Goal: Task Accomplishment & Management: Use online tool/utility

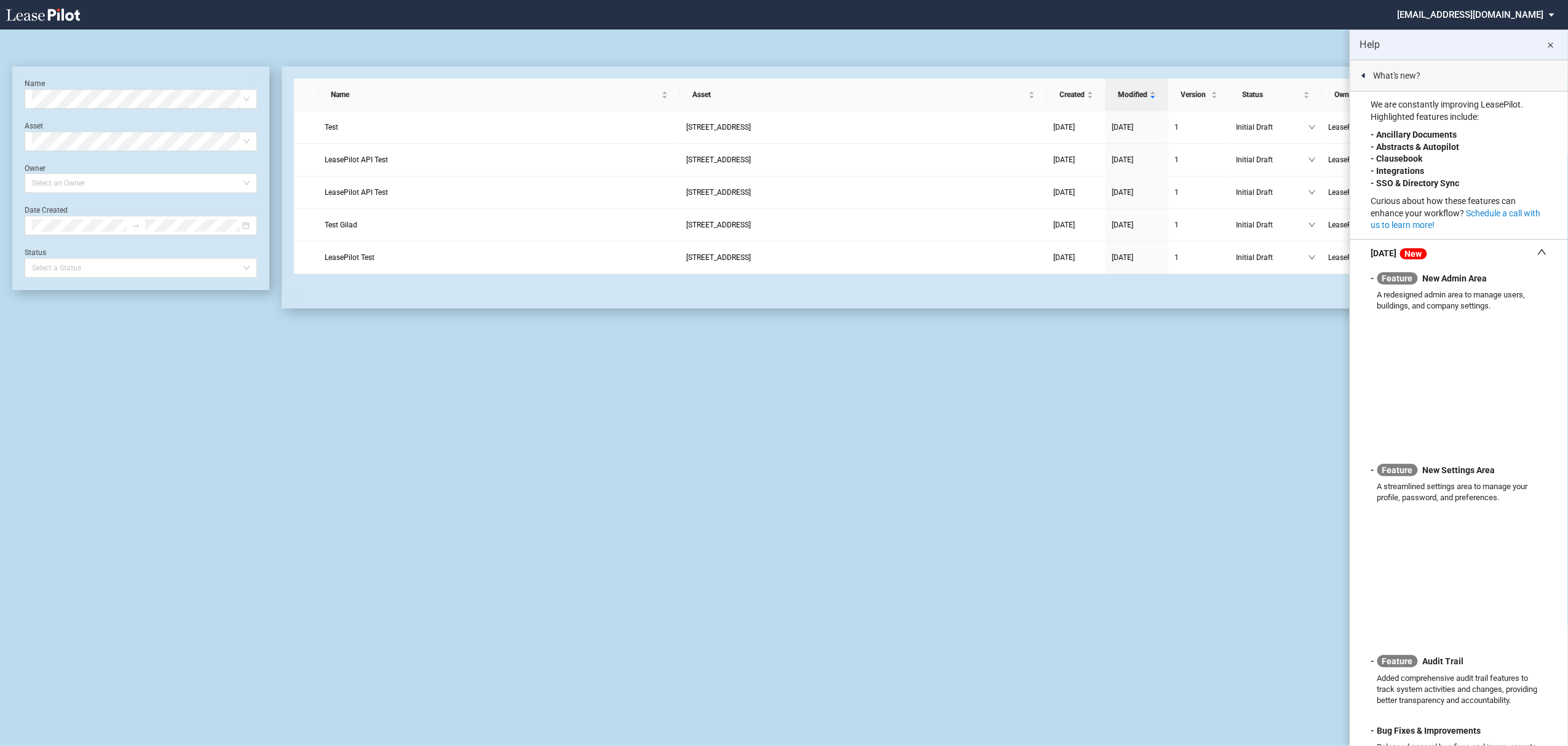
click at [1478, 10] on md-select "admin@leasepilot.co Super Admin Area Admin Area Settings Sign Out" at bounding box center [1480, 14] width 168 height 27
click at [1465, 35] on div "Super Admin Area" at bounding box center [1490, 33] width 69 height 13
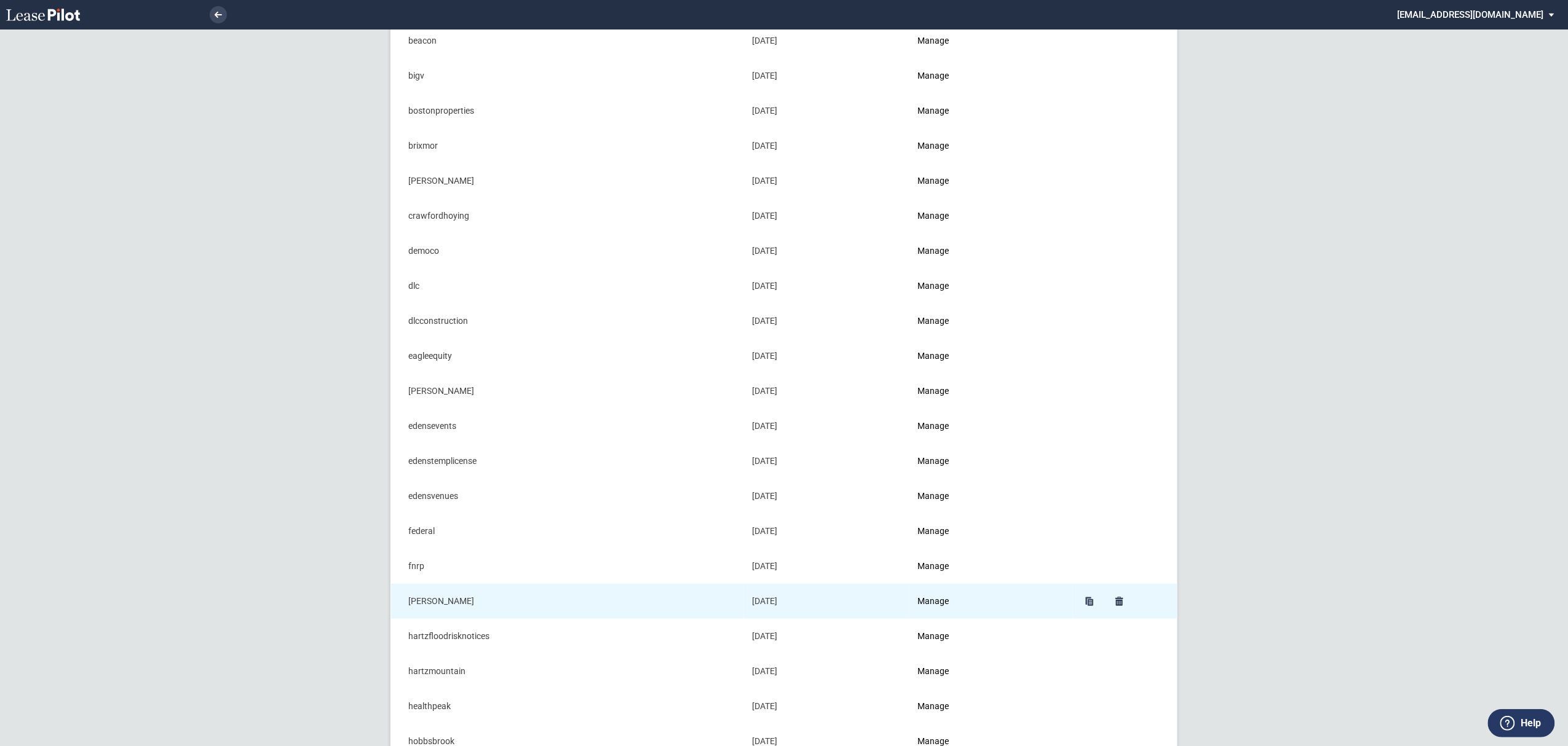
scroll to position [163, 0]
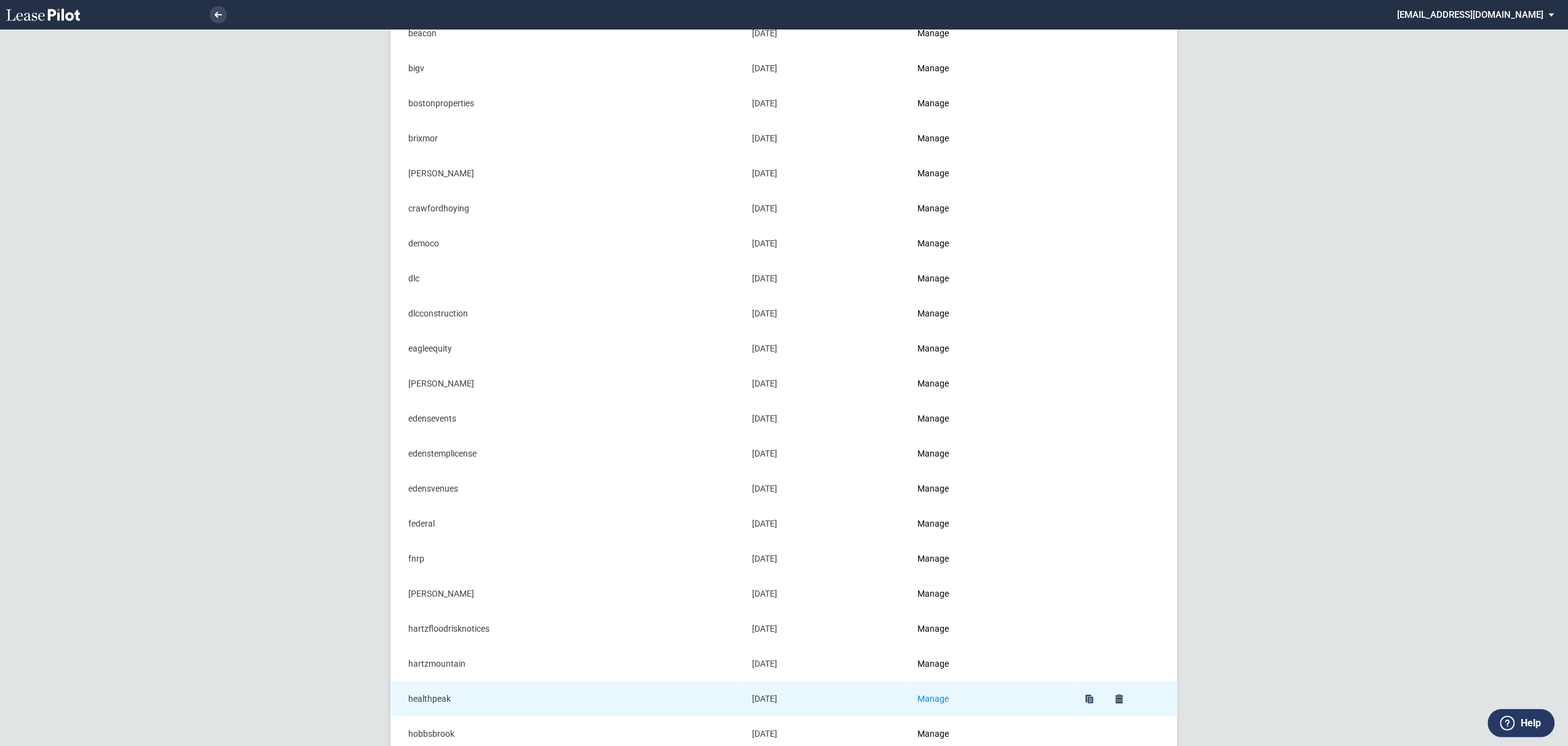
click at [934, 704] on link "Manage" at bounding box center [933, 699] width 31 height 10
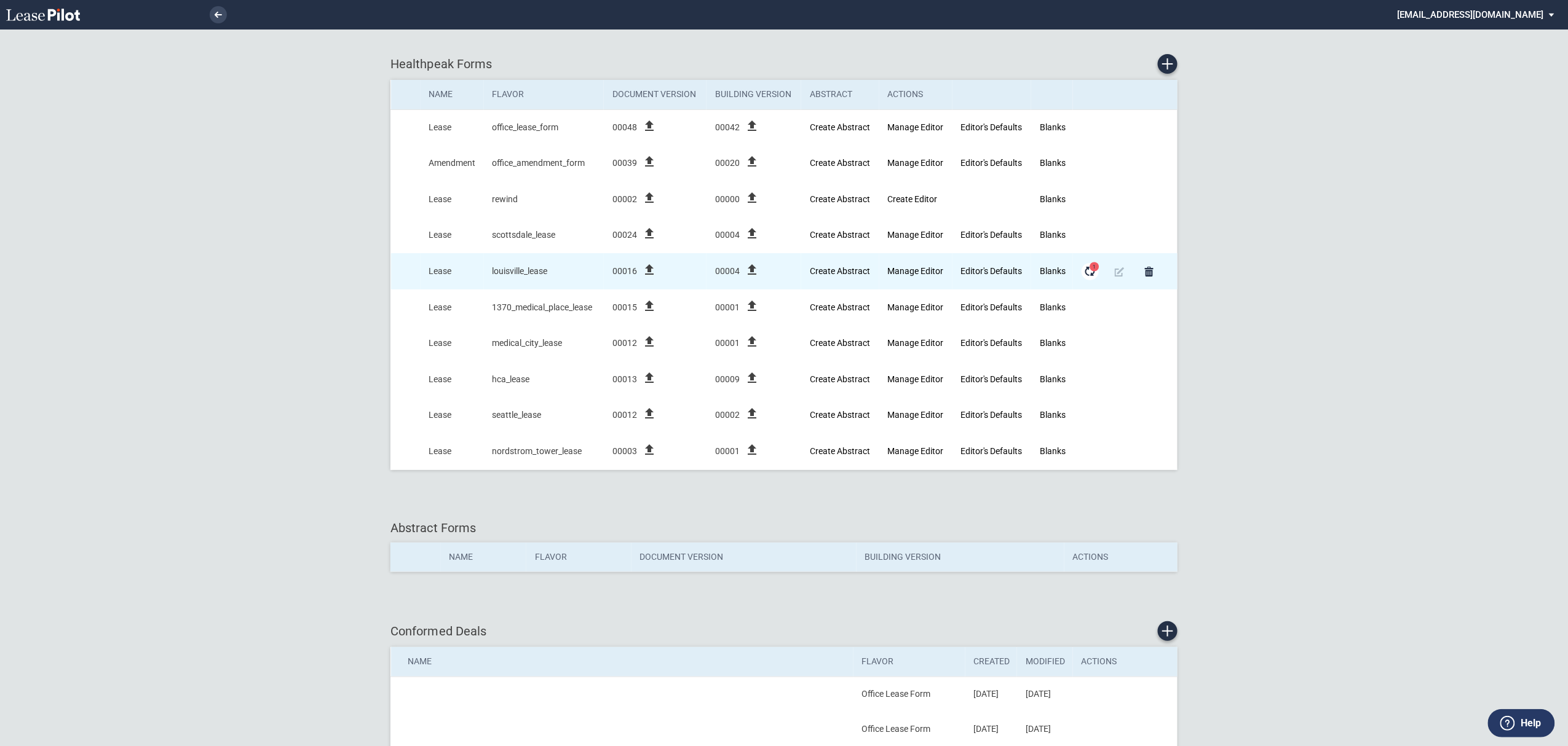
click at [1097, 278] on md-icon "Form Updates" at bounding box center [1089, 271] width 15 height 15
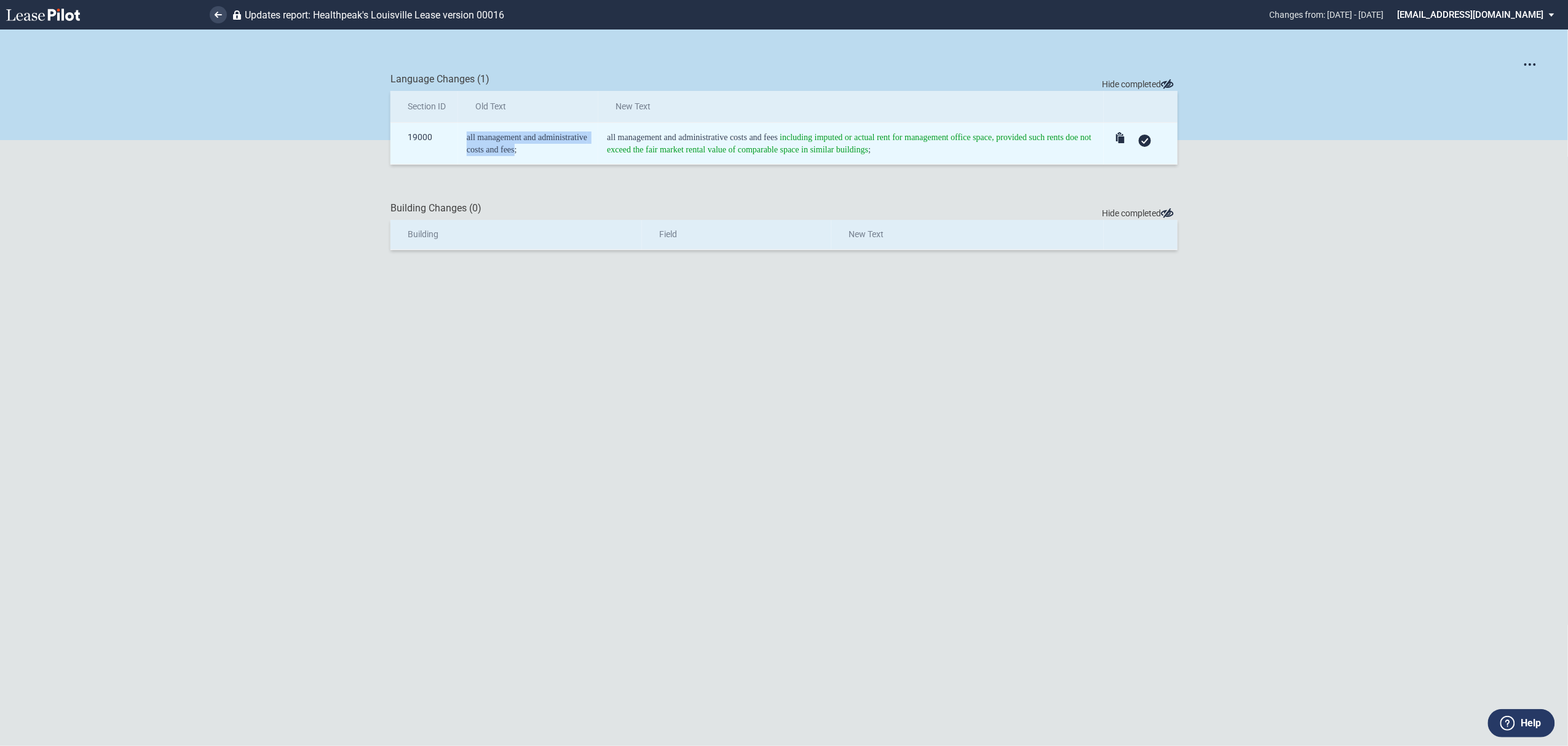
drag, startPoint x: 465, startPoint y: 135, endPoint x: 514, endPoint y: 159, distance: 54.6
click at [514, 159] on td "all management and administrative costs and fees;" at bounding box center [528, 144] width 140 height 42
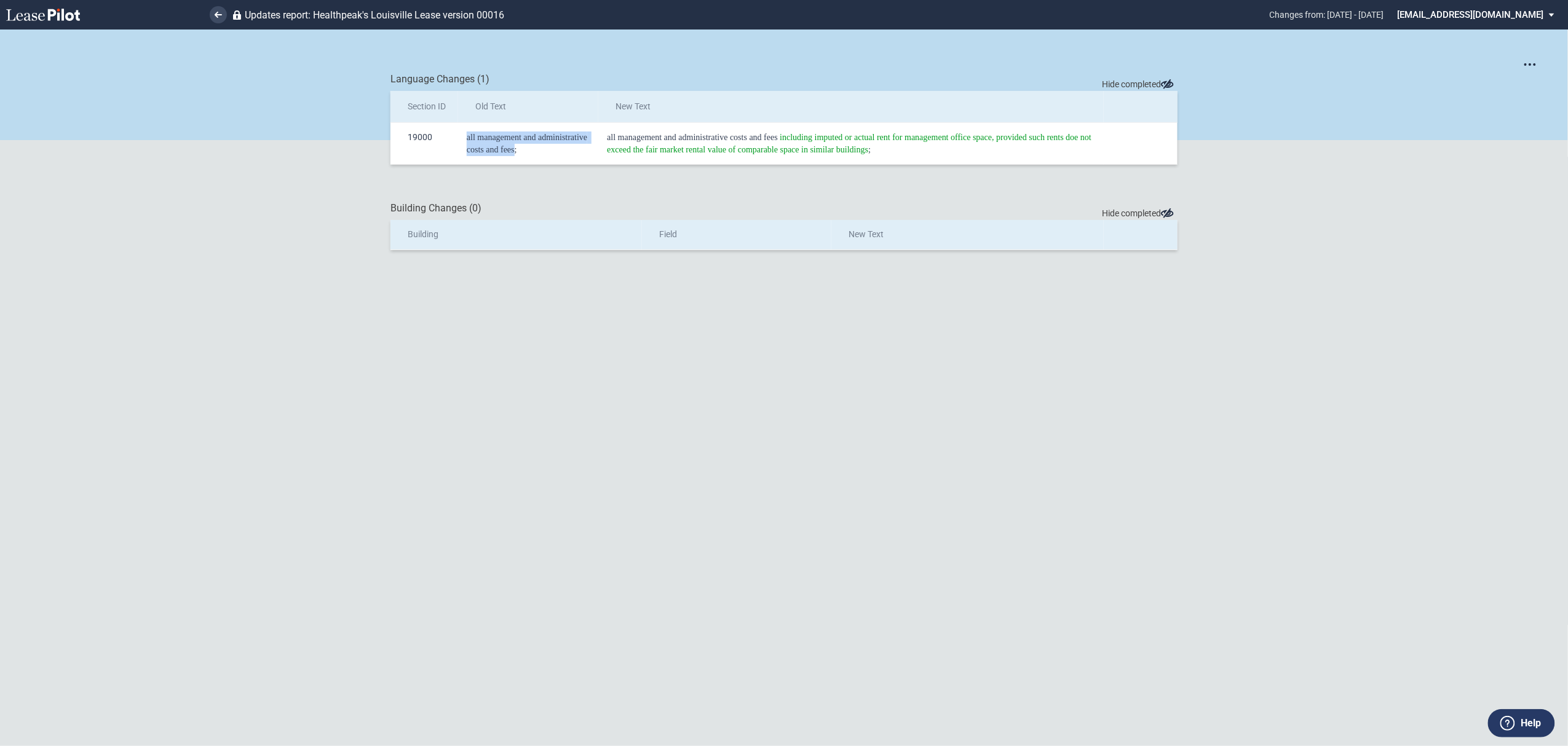
copy span "all management and administrative costs and fees"
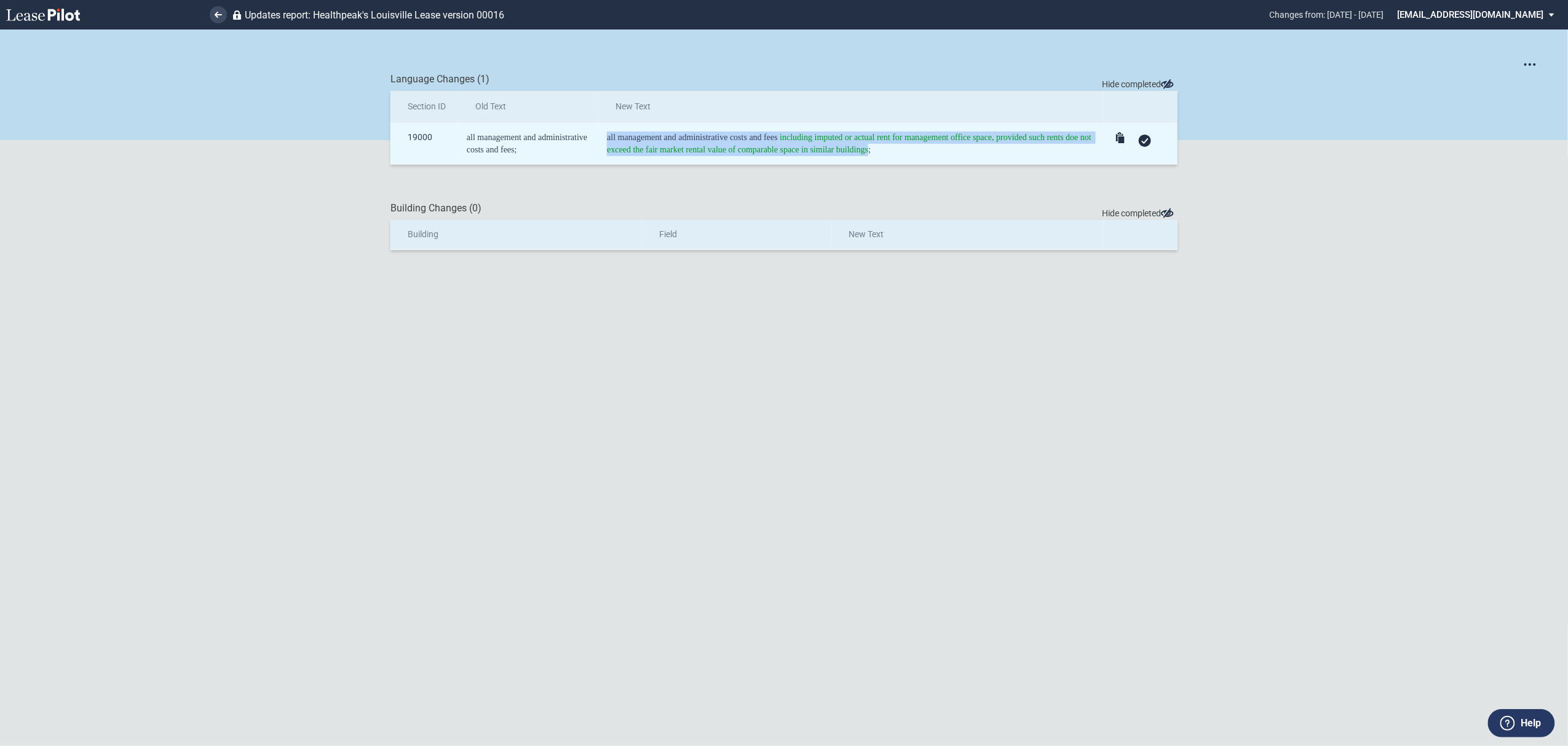
drag, startPoint x: 608, startPoint y: 138, endPoint x: 869, endPoint y: 154, distance: 261.5
click at [869, 154] on span "all management and administrative costs and fees including imputed or actual re…" at bounding box center [850, 144] width 486 height 22
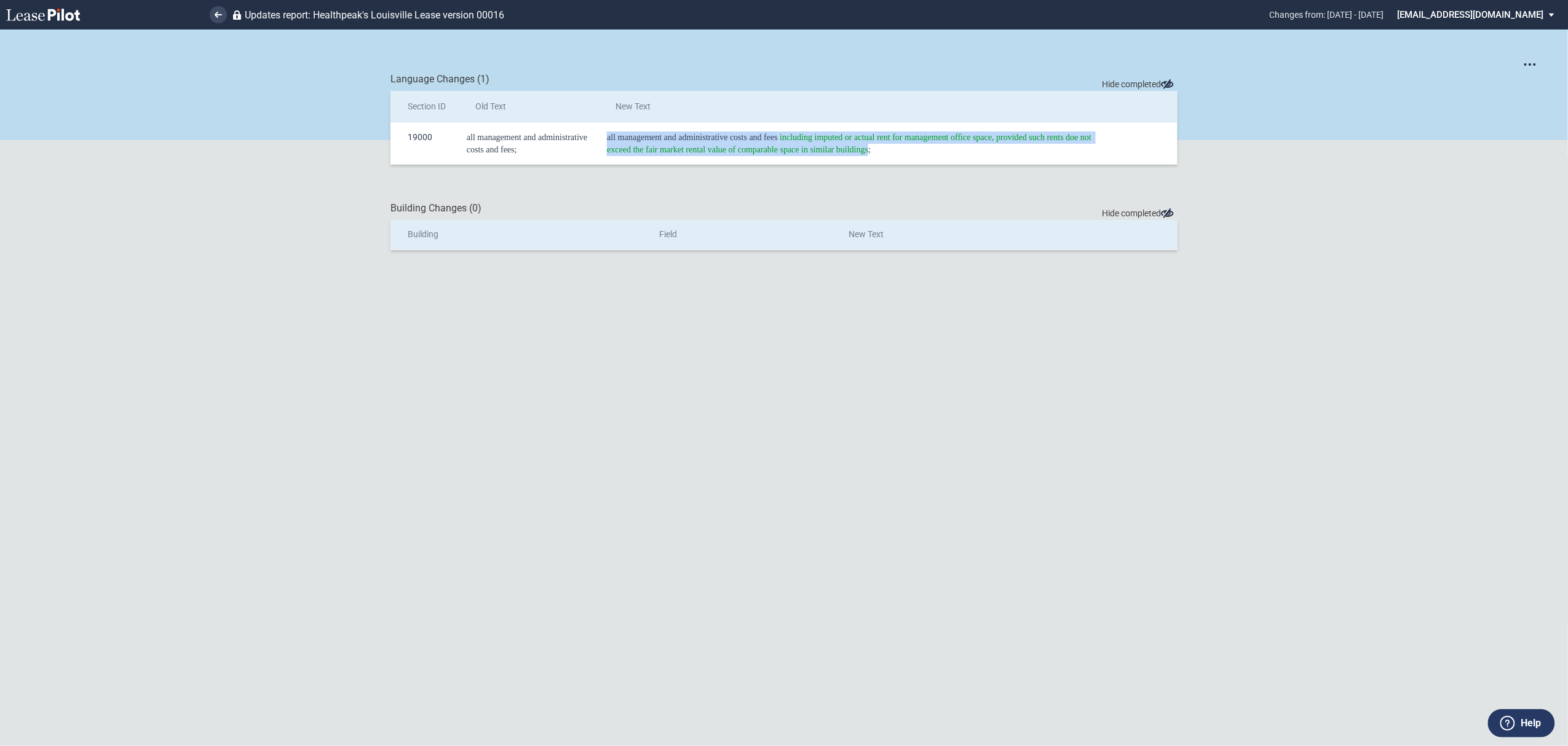
copy span "all management and administrative costs and fees including imputed or actual re…"
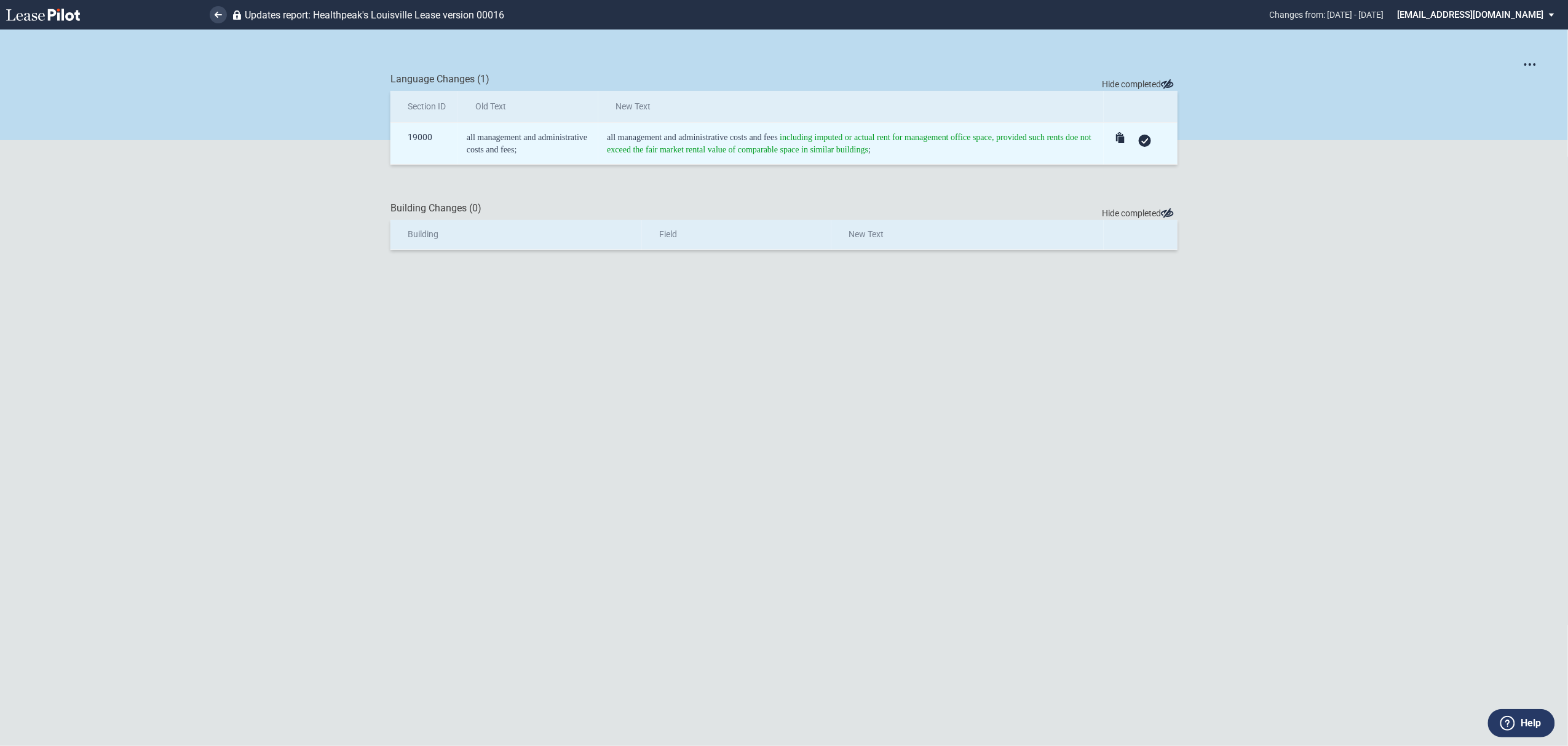
click at [1149, 140] on div at bounding box center [1144, 140] width 13 height 13
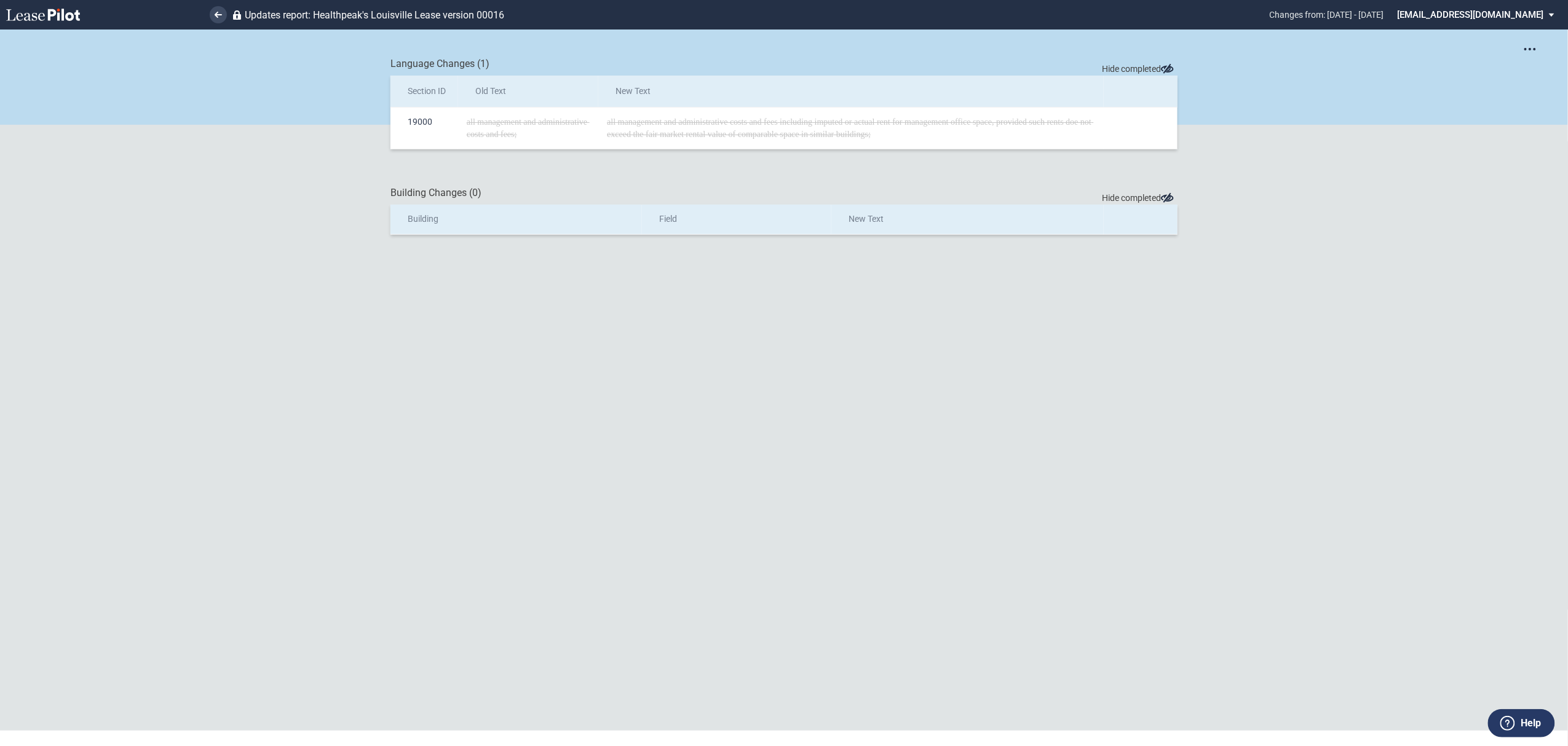
scroll to position [29, 0]
